Goal: Task Accomplishment & Management: Use online tool/utility

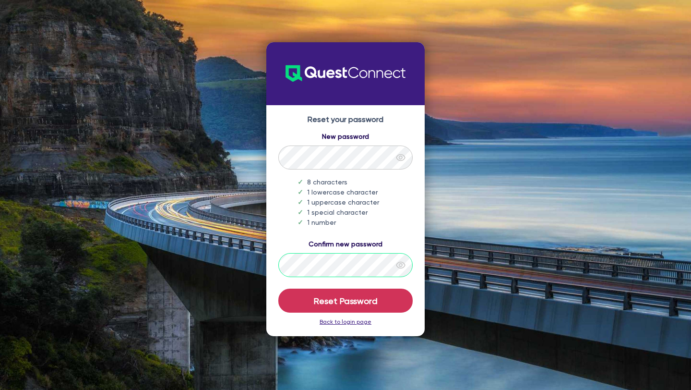
click at [278, 289] on button "Reset Password" at bounding box center [345, 301] width 134 height 24
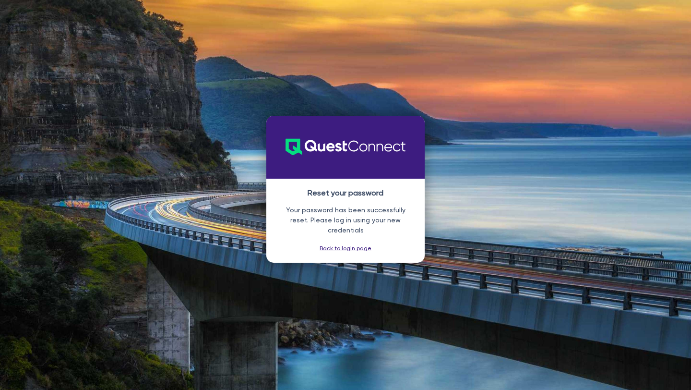
click at [349, 245] on link "Back to login page" at bounding box center [346, 248] width 52 height 7
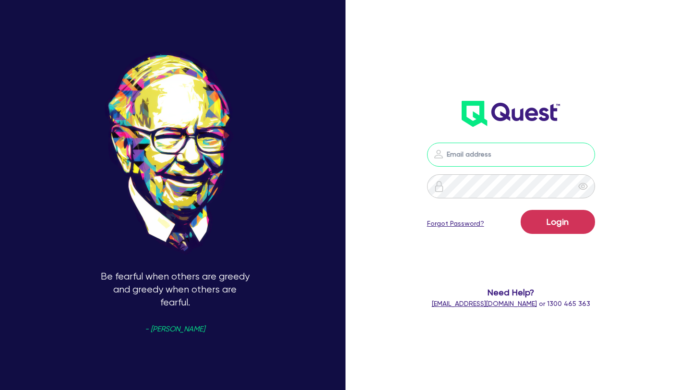
click at [492, 150] on input "email" at bounding box center [511, 155] width 168 height 24
click at [496, 157] on input "email" at bounding box center [511, 155] width 168 height 24
type input "[PERSON_NAME][EMAIL_ADDRESS][DOMAIN_NAME]"
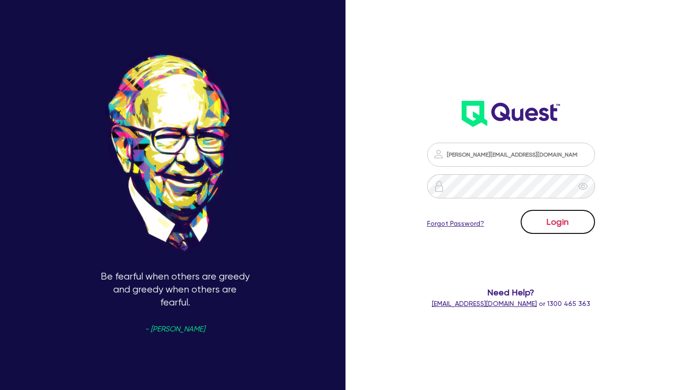
click at [553, 218] on button "Login" at bounding box center [558, 222] width 74 height 24
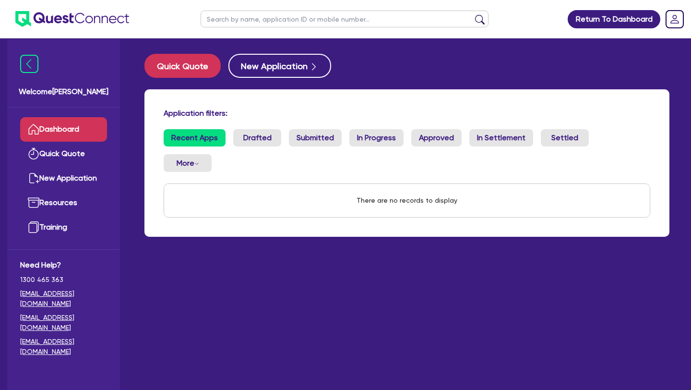
click at [181, 230] on main "Quick Quote New Application Application filters: Recent Apps Drafted Submitted …" at bounding box center [407, 221] width 554 height 366
